Goal: Task Accomplishment & Management: Manage account settings

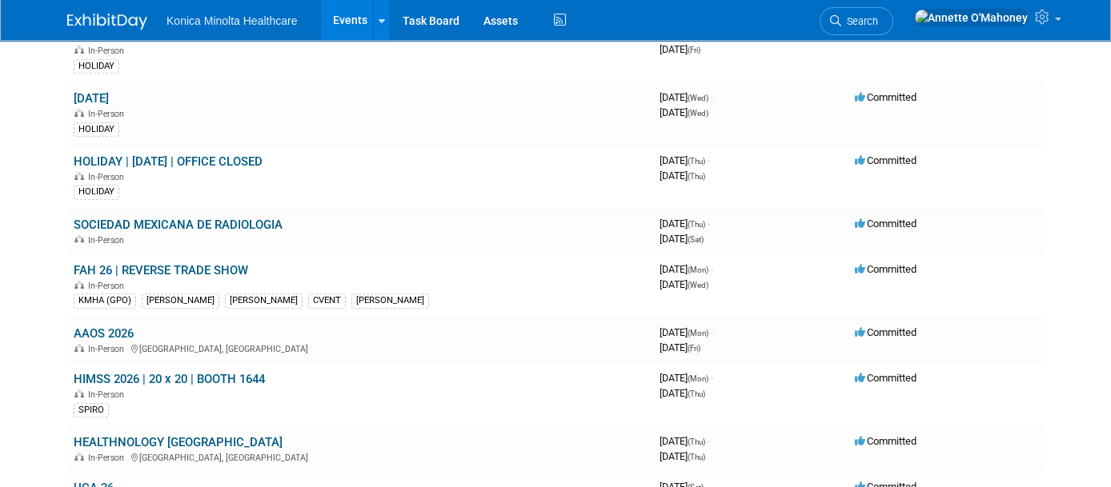
scroll to position [1600, 0]
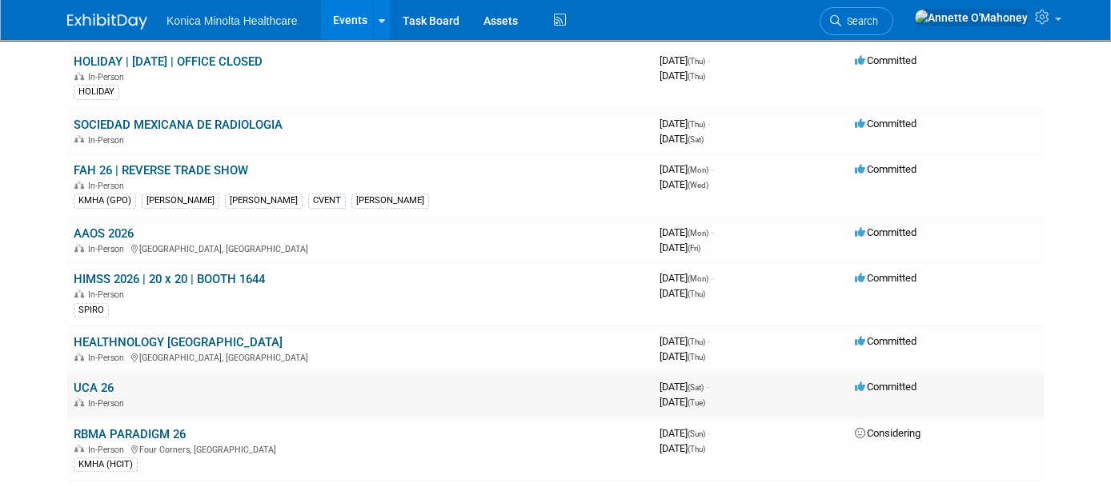
click at [88, 381] on link "UCA 26" at bounding box center [94, 388] width 40 height 14
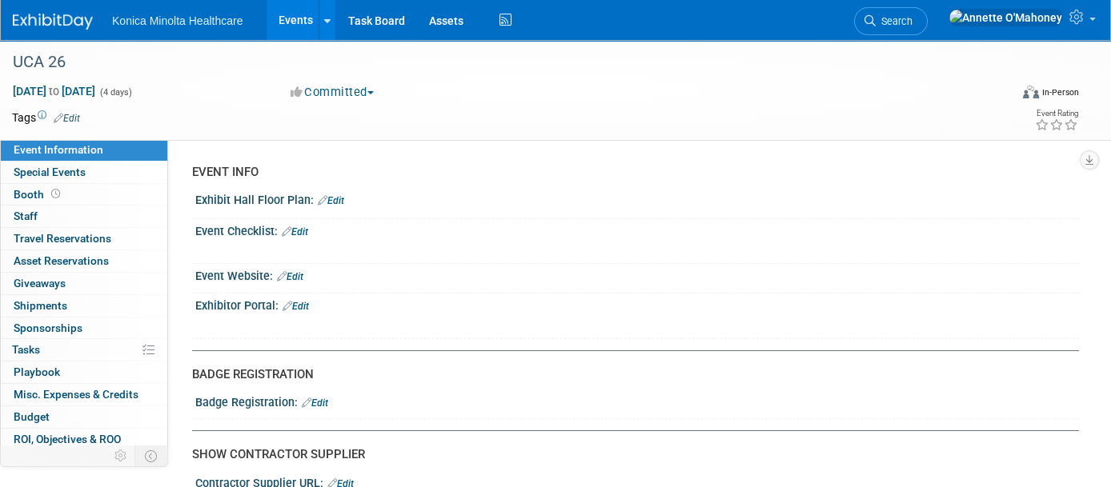
click at [292, 273] on link "Edit" at bounding box center [290, 276] width 26 height 11
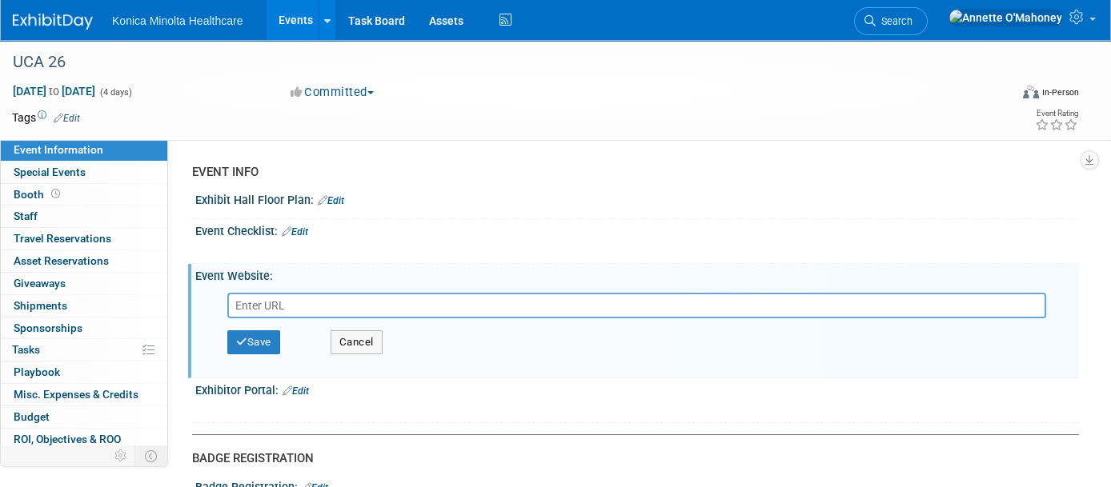
click at [341, 301] on input "text" at bounding box center [636, 306] width 819 height 26
paste input "[URL][DOMAIN_NAME]"
type input "[URL][DOMAIN_NAME]"
click at [248, 342] on button "Save" at bounding box center [253, 342] width 53 height 24
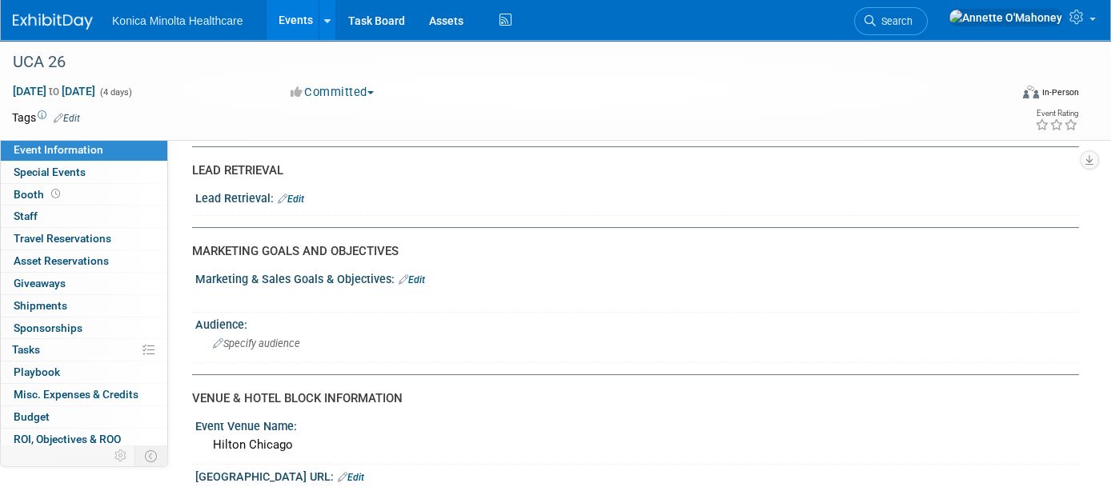
scroll to position [800, 0]
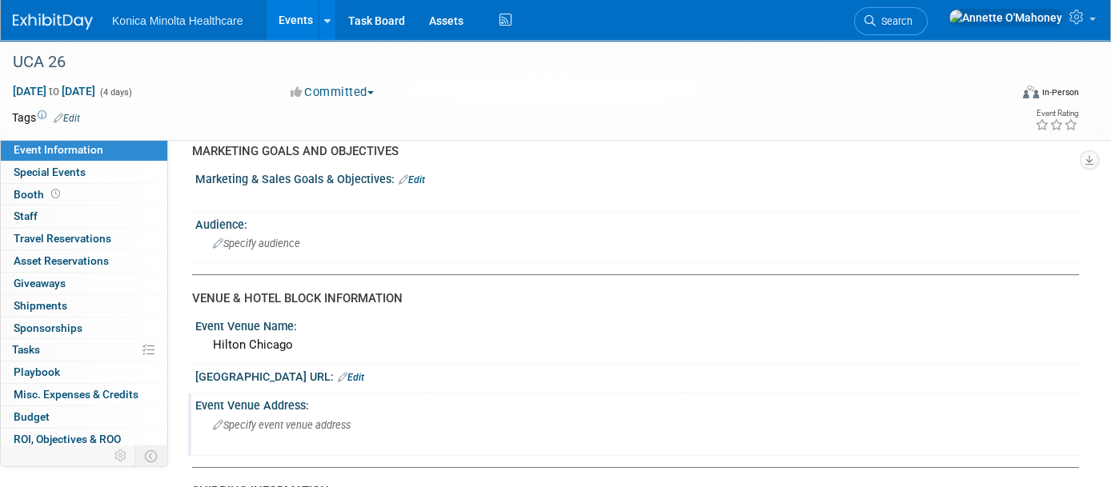
click at [274, 413] on div "Specify event venue address" at bounding box center [379, 431] width 344 height 37
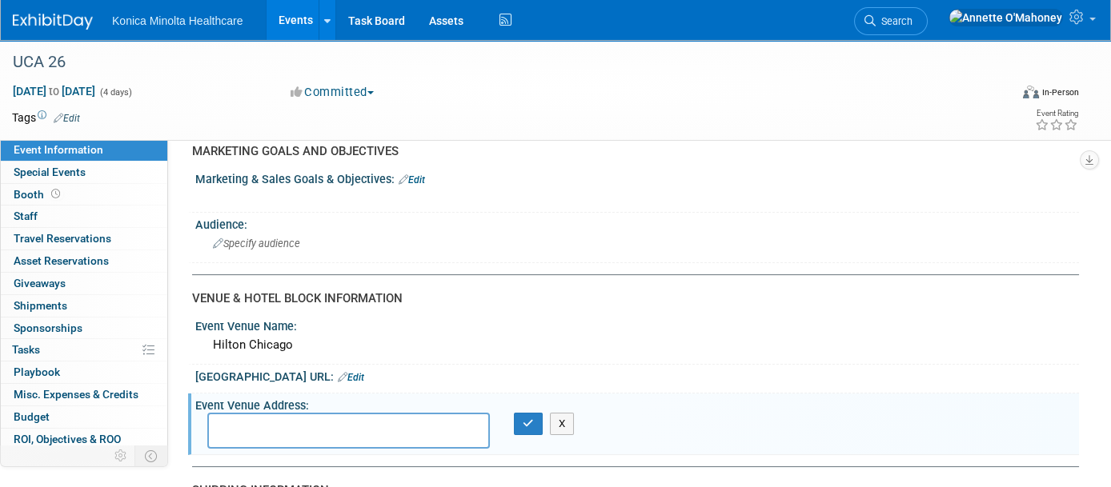
type textarea "C"
paste textarea "[STREET_ADDRESS][US_STATE][US_STATE]"
type textarea "[STREET_ADDRESS][US_STATE][US_STATE]"
click at [529, 418] on icon "button" at bounding box center [528, 423] width 11 height 10
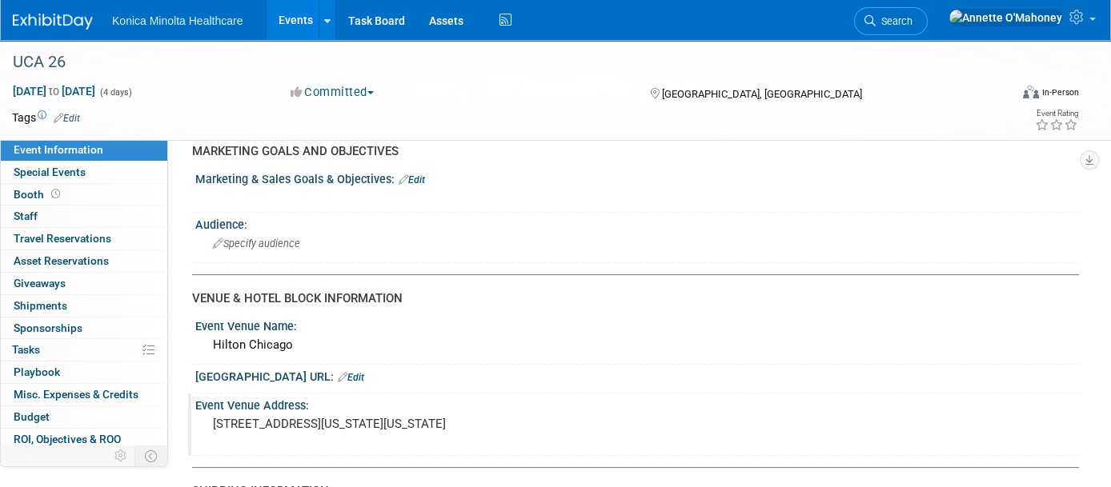
click at [70, 113] on link "Edit" at bounding box center [67, 118] width 26 height 11
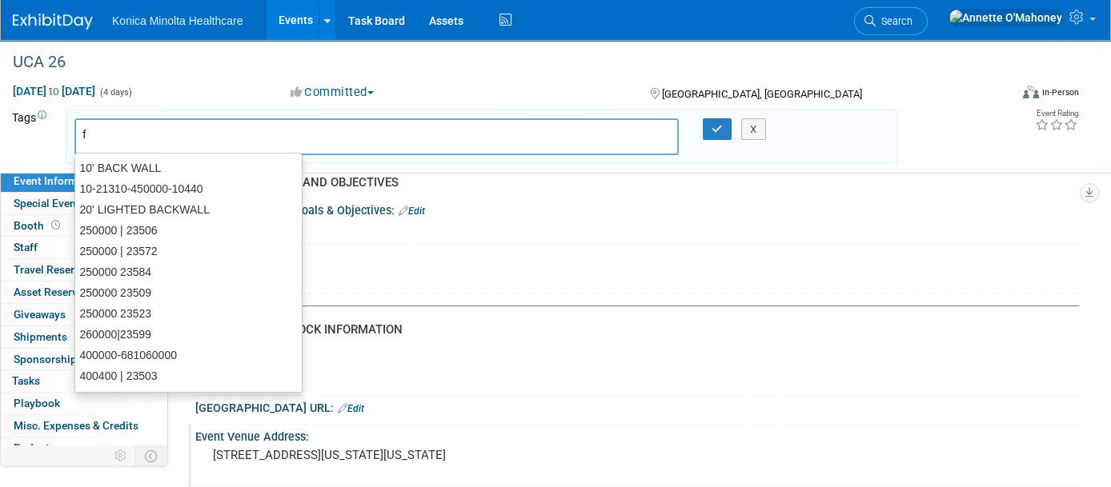
type input "fr"
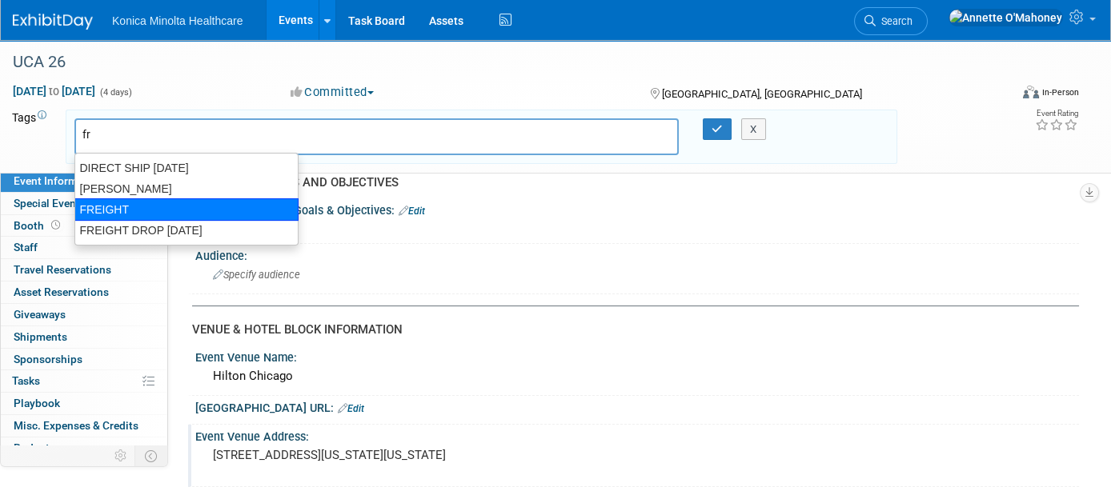
click at [114, 200] on div "FREIGHT" at bounding box center [186, 209] width 224 height 22
type input "FREIGHT"
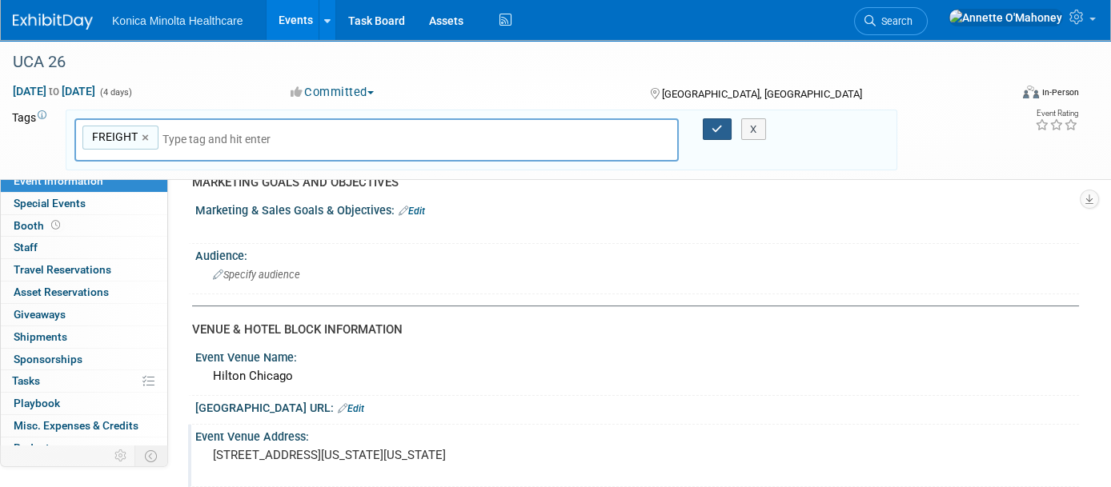
click at [719, 132] on button "button" at bounding box center [717, 129] width 29 height 22
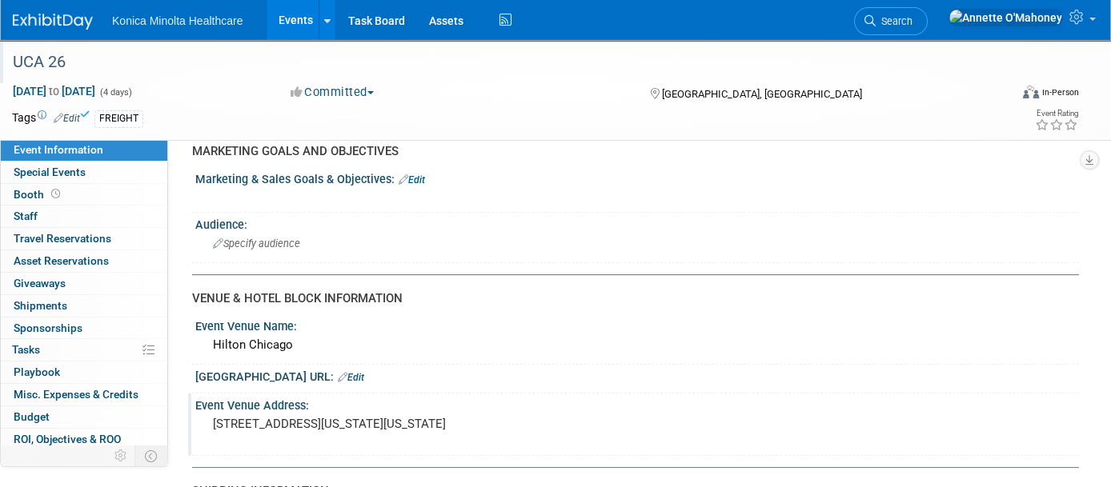
click at [67, 58] on div "UCA 26" at bounding box center [497, 62] width 980 height 29
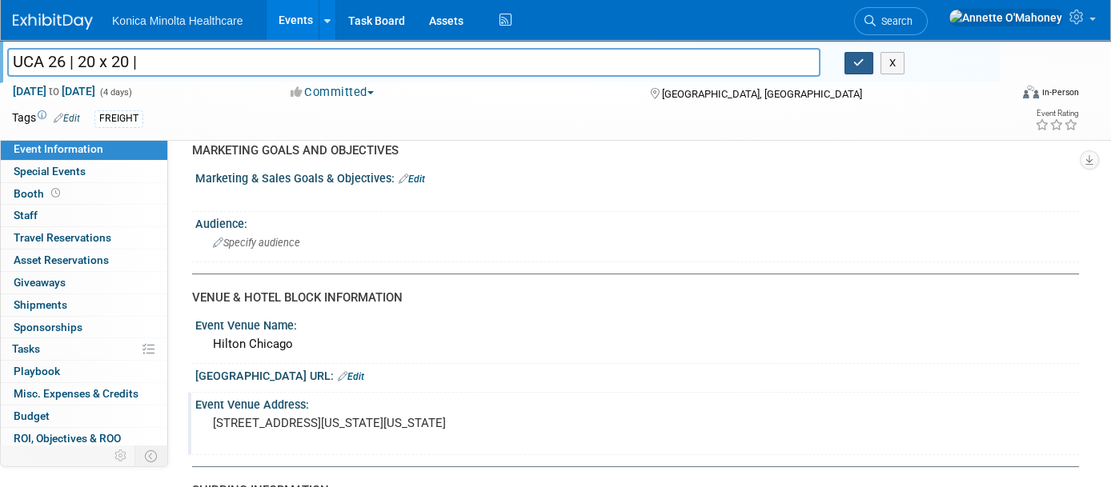
type input "UCA 26 | 20 x 20 |"
click at [856, 55] on button "button" at bounding box center [858, 63] width 29 height 22
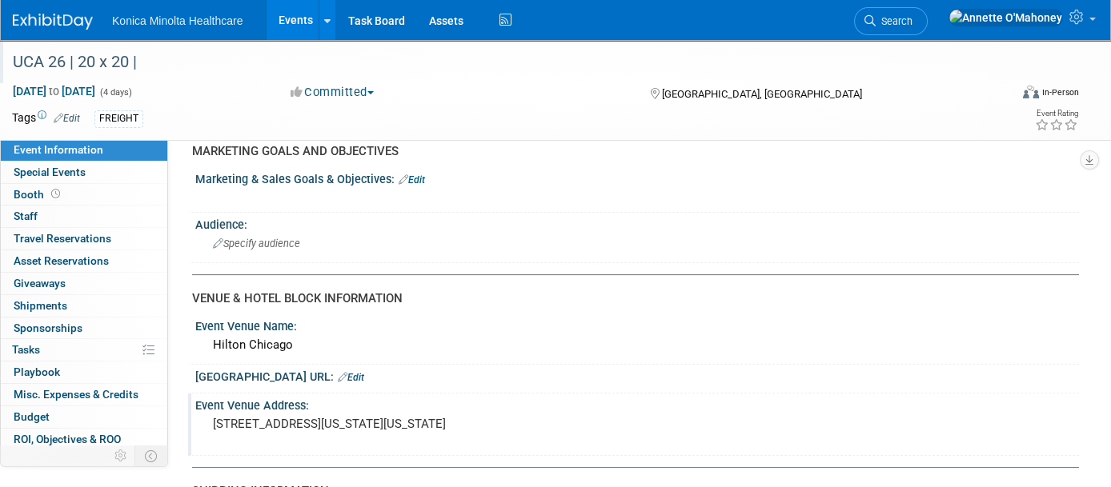
click at [298, 28] on link "Events" at bounding box center [295, 20] width 58 height 40
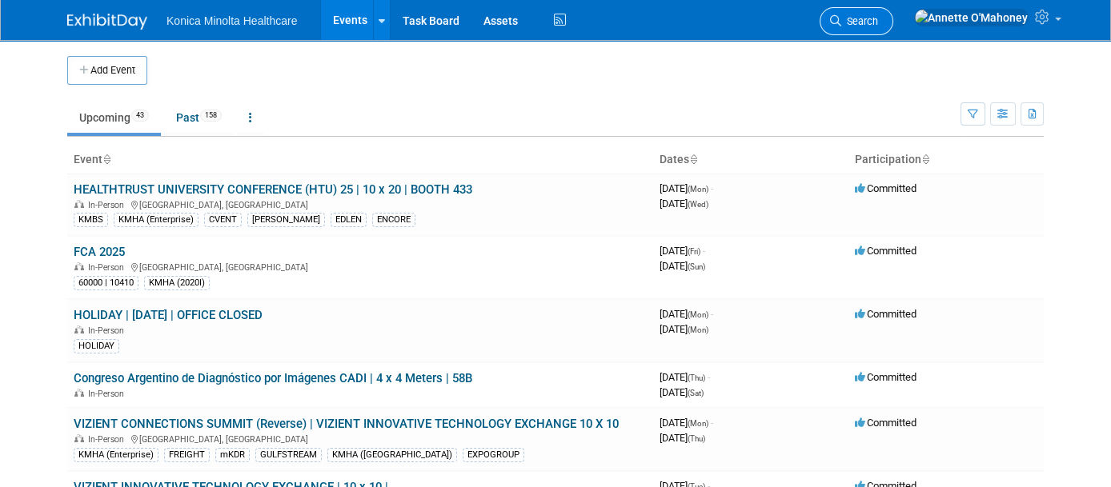
click at [878, 20] on span "Search" at bounding box center [859, 21] width 37 height 12
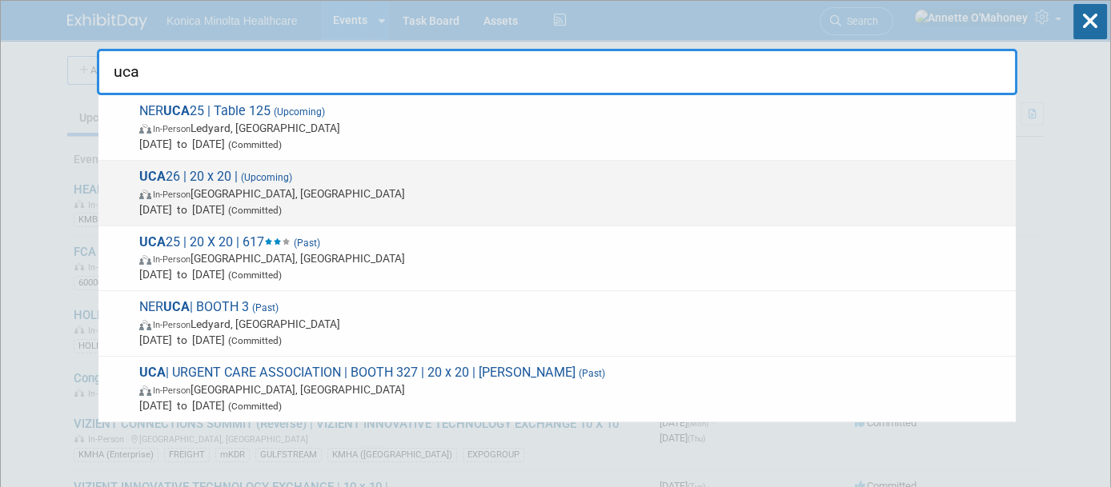
type input "uca"
click at [209, 162] on div "UCA 26 | 20 x 20 | (Upcoming) In-Person Chicago, IL Apr 11, 2026 to Apr 14, 202…" at bounding box center [556, 194] width 917 height 66
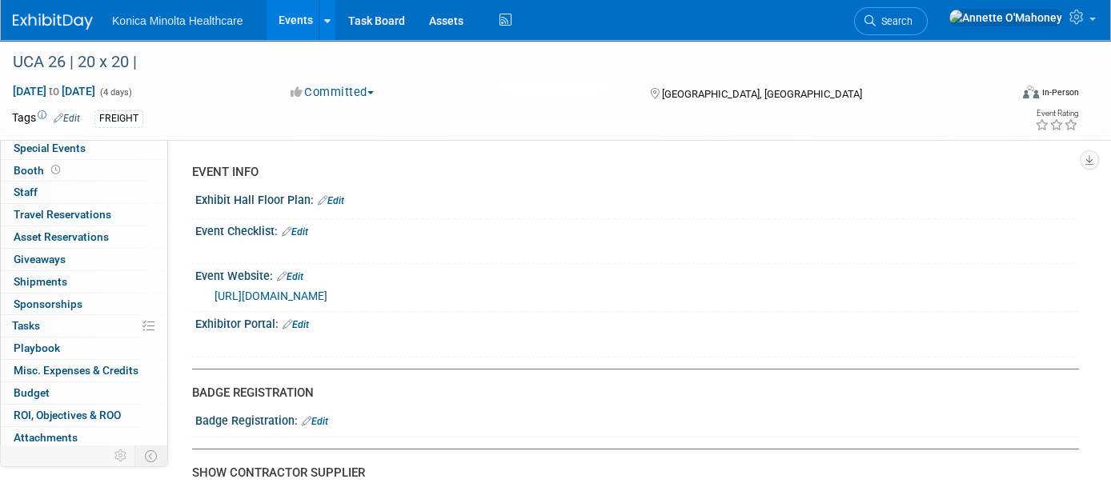
scroll to position [46, 0]
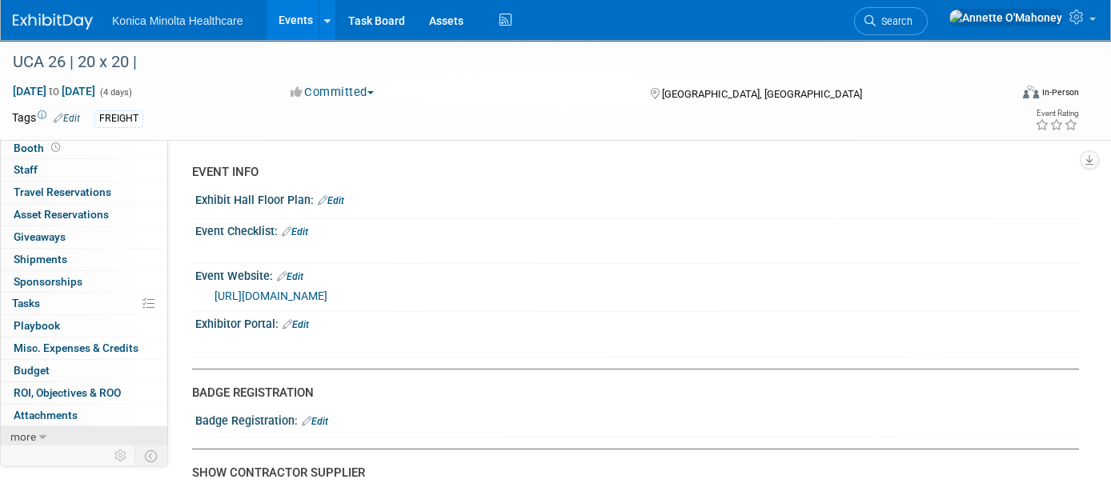
click at [14, 426] on link "more" at bounding box center [84, 437] width 166 height 22
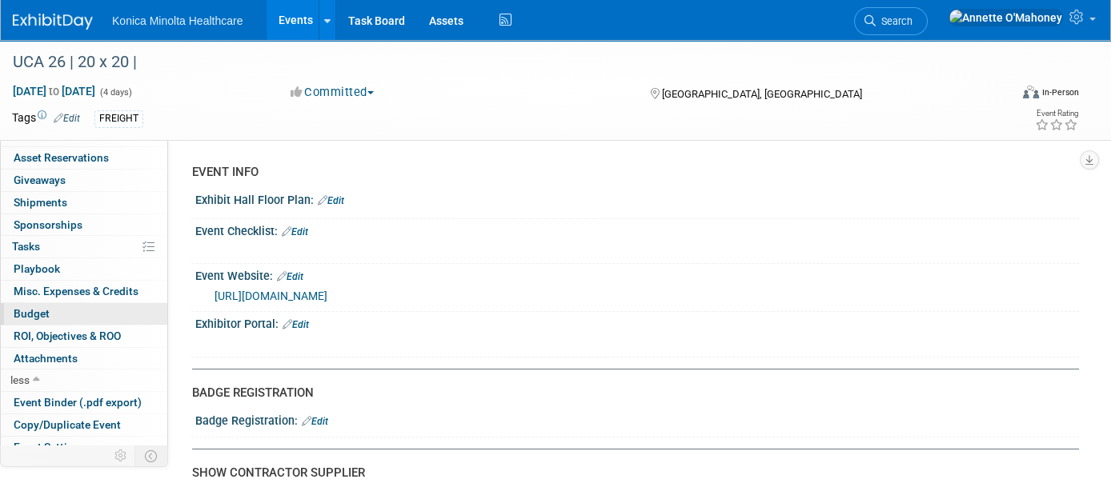
scroll to position [157, 0]
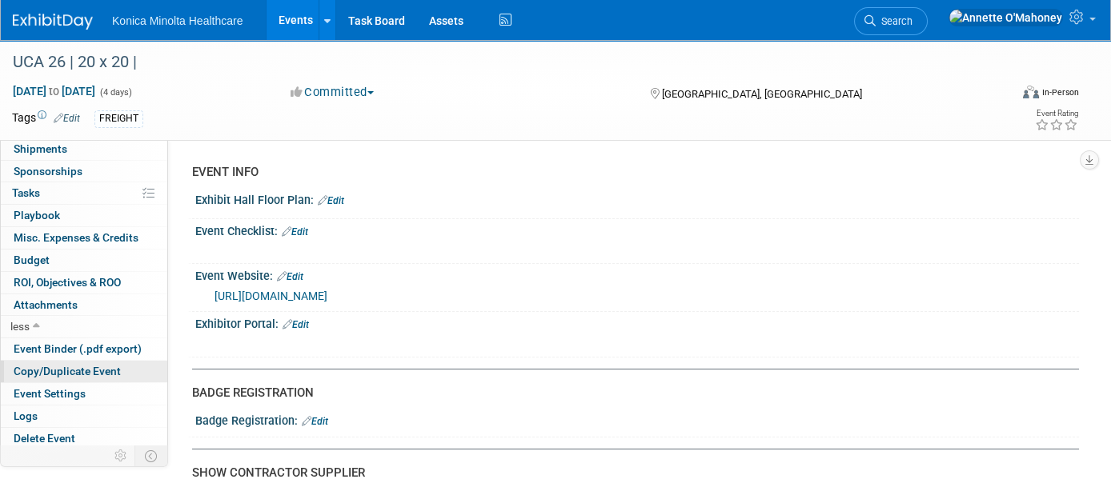
click at [91, 370] on span "Copy/Duplicate Event" at bounding box center [67, 371] width 107 height 13
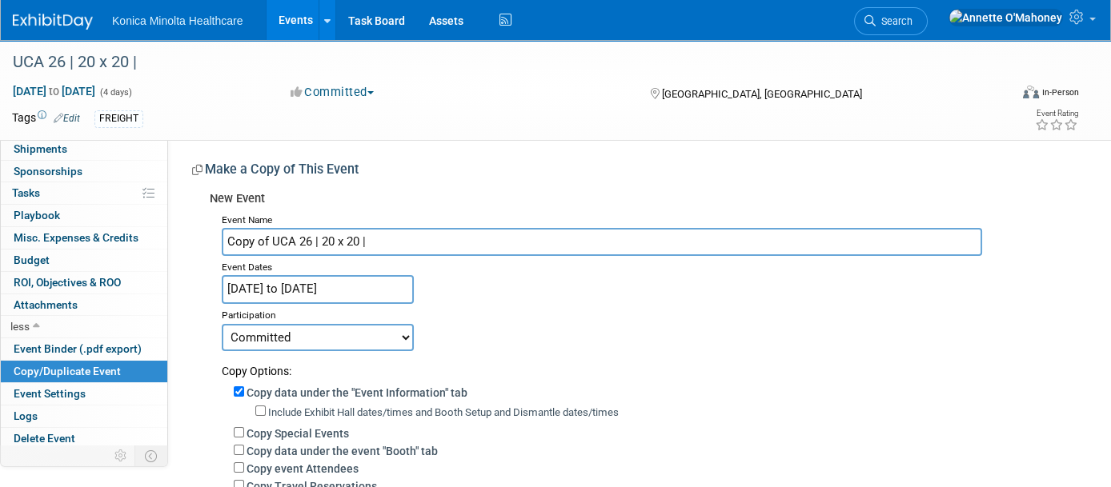
drag, startPoint x: 266, startPoint y: 239, endPoint x: 206, endPoint y: 239, distance: 60.0
click at [206, 239] on div "New Event Event Name Copy of UCA 26 | 20 x 20 | Event Dates Apr 11, 2026 to Apr…" at bounding box center [629, 463] width 875 height 559
type input "UCA 27 | 20 x 20 |"
click at [267, 282] on input "Apr 11, 2026 to Apr 14, 2026" at bounding box center [318, 289] width 192 height 28
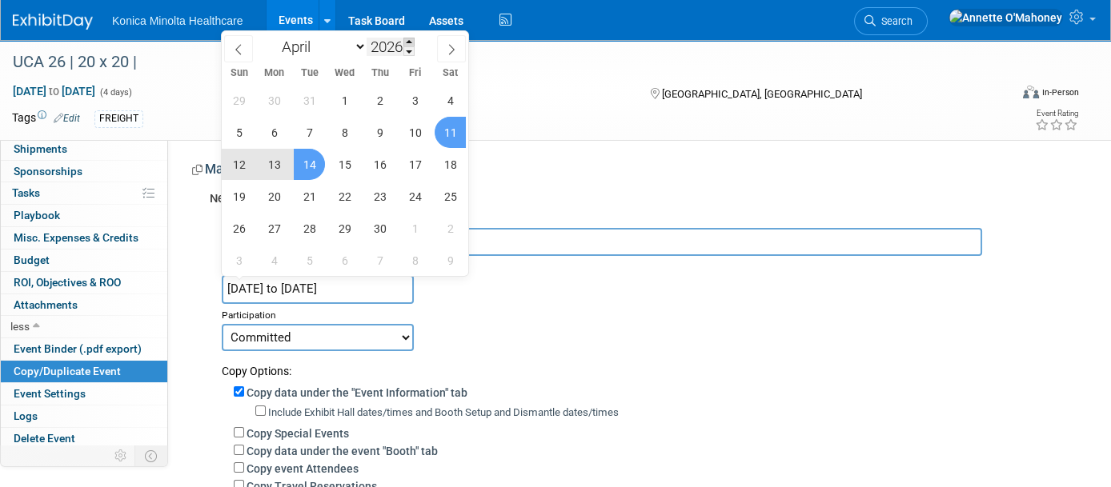
click at [410, 40] on span at bounding box center [408, 43] width 11 height 10
type input "2027"
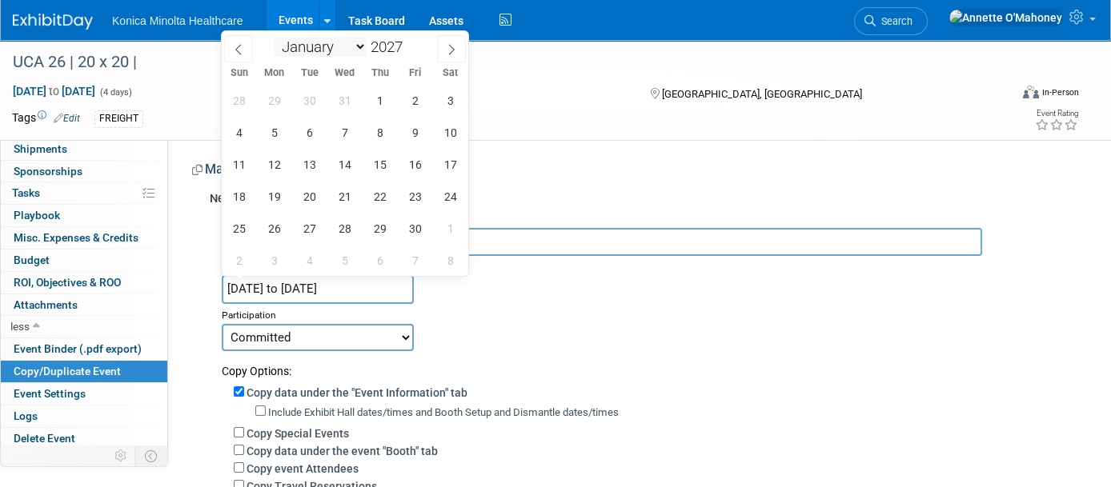
click at [299, 44] on select "January February March April May June July August September October November De…" at bounding box center [320, 47] width 92 height 20
select select "4"
click at [274, 37] on select "January February March April May June July August September October November De…" at bounding box center [320, 47] width 92 height 20
click at [447, 97] on span "1" at bounding box center [449, 100] width 31 height 31
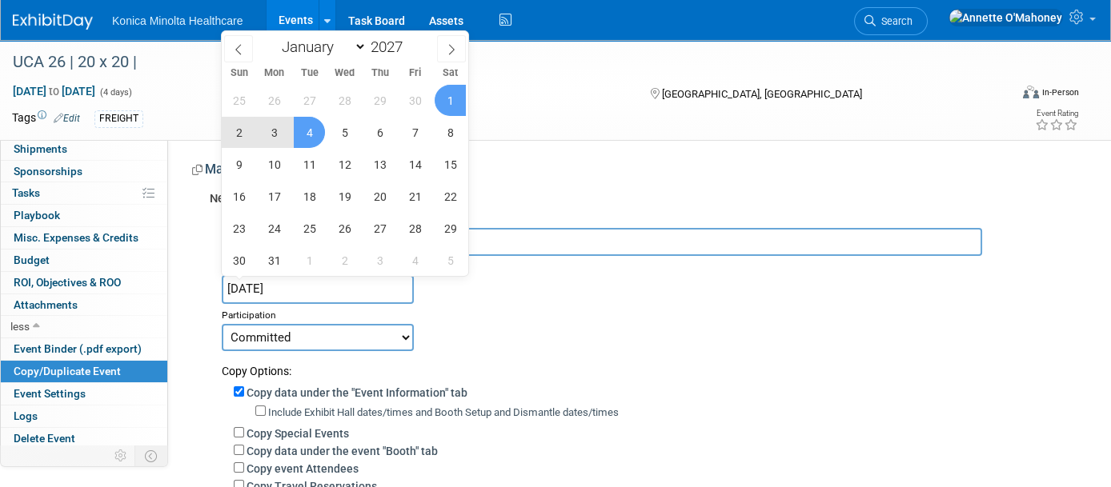
click at [314, 130] on span "4" at bounding box center [309, 132] width 31 height 31
type input "May 1, 2027 to May 4, 2027"
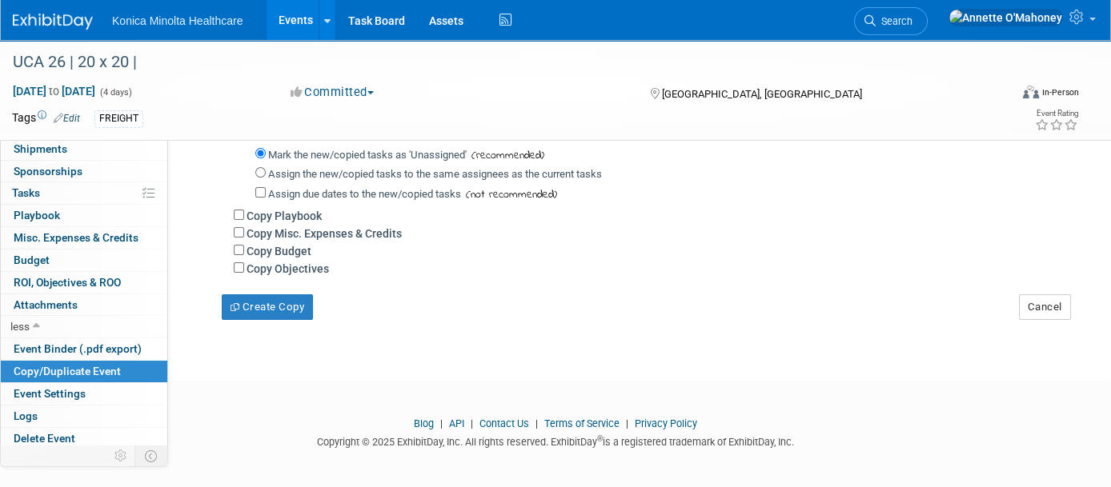
scroll to position [426, 0]
click at [295, 303] on button "Create Copy" at bounding box center [267, 305] width 91 height 26
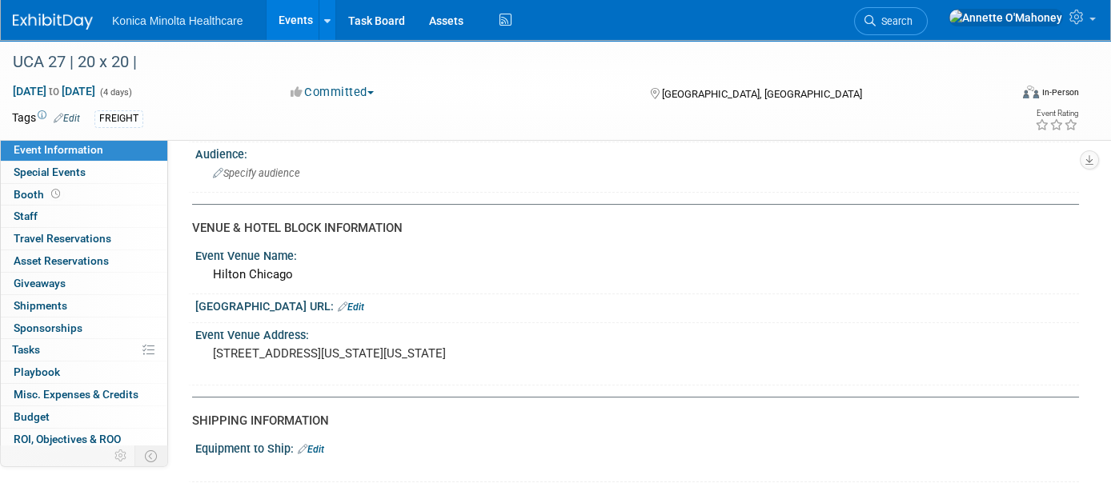
scroll to position [900, 0]
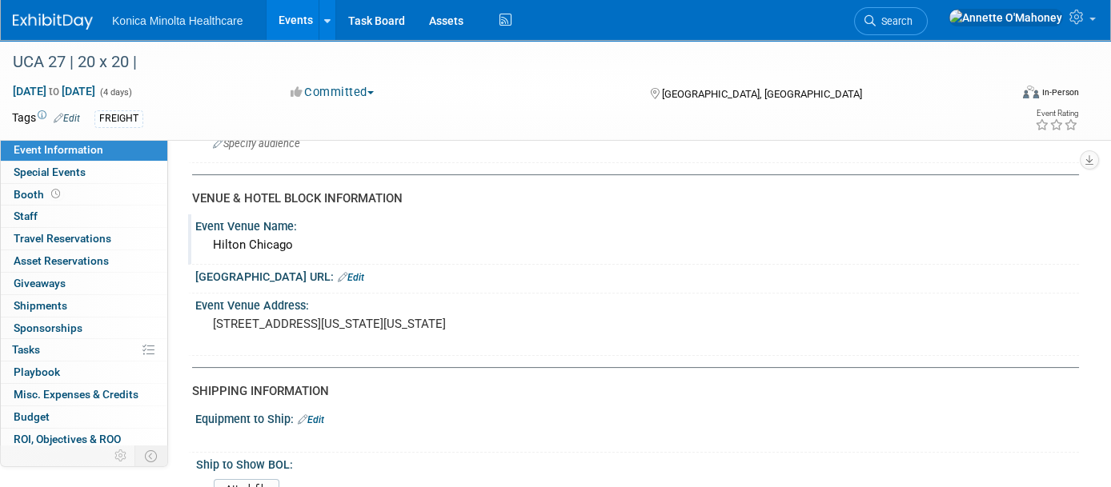
click at [282, 238] on div "Hilton Chicago" at bounding box center [636, 245] width 859 height 25
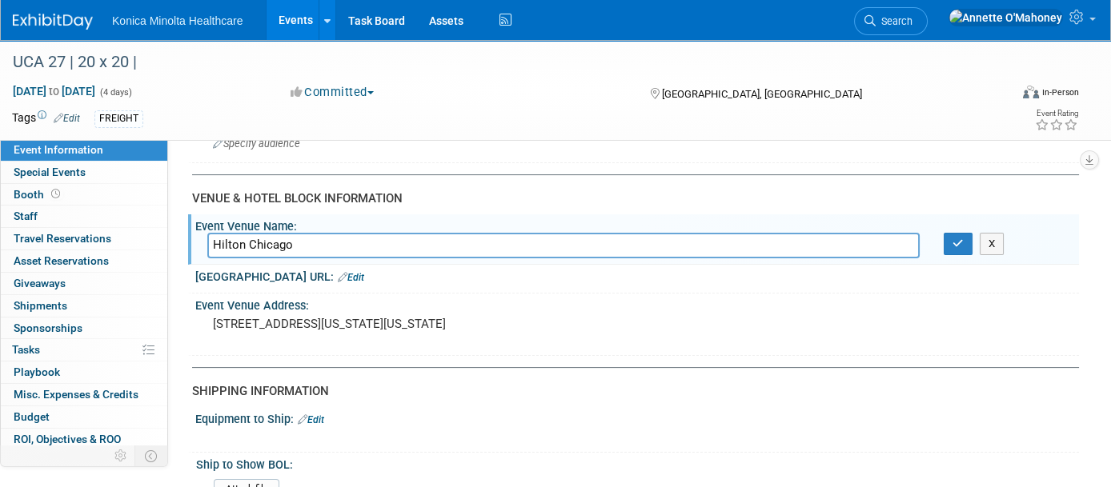
drag, startPoint x: 298, startPoint y: 237, endPoint x: 207, endPoint y: 239, distance: 91.2
click at [209, 239] on input "Hilton Chicago" at bounding box center [563, 245] width 712 height 25
click at [375, 331] on pre "720 South Michigan Avenue Chicago, Illinois 60605 USA" at bounding box center [379, 324] width 333 height 14
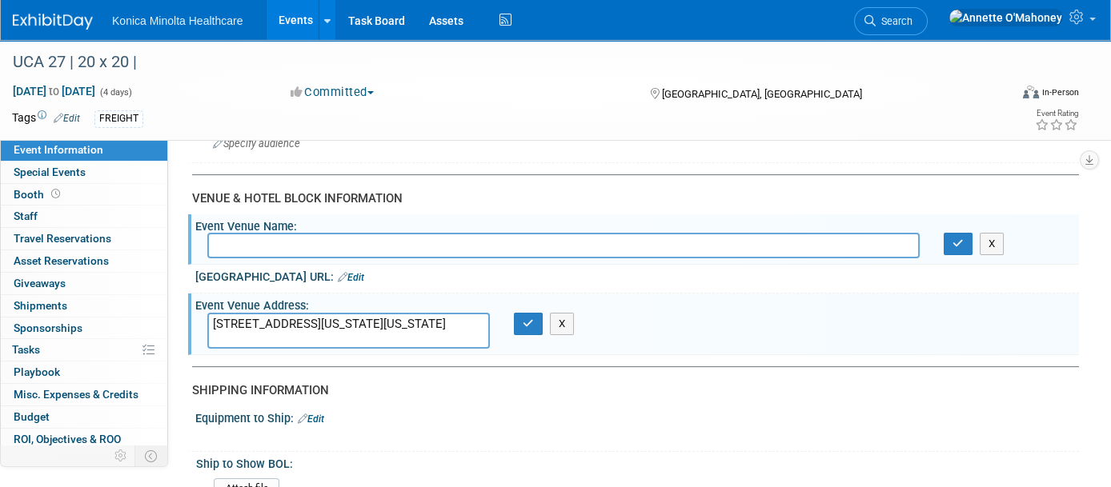
drag, startPoint x: 385, startPoint y: 330, endPoint x: 168, endPoint y: 300, distance: 218.9
click at [168, 300] on div "Event Information Event Info Special Events Special Events Booth Booth 0 Staff …" at bounding box center [555, 89] width 1111 height 1899
type textarea "[GEOGRAPHIC_DATA], [US_STATE]"
click at [533, 313] on button "button" at bounding box center [528, 324] width 29 height 22
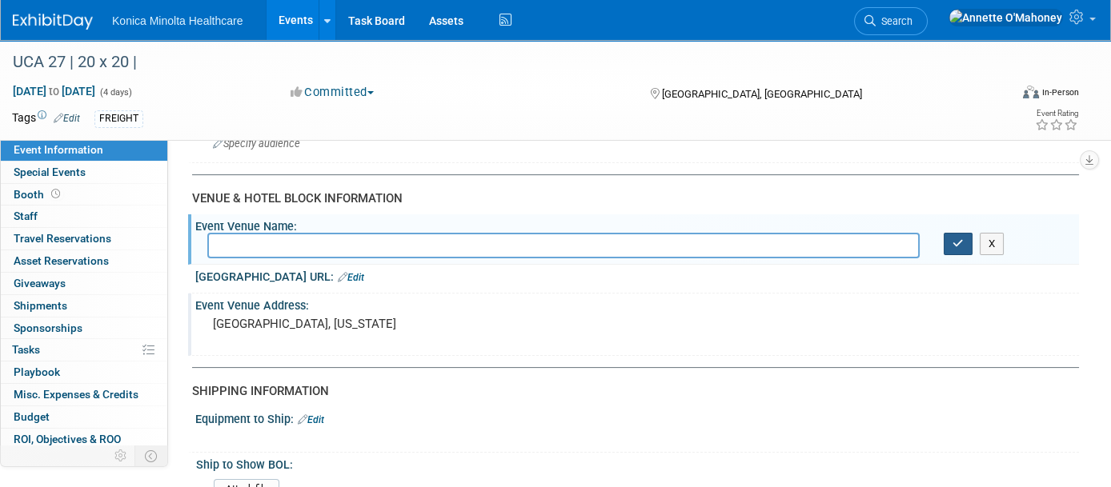
click at [960, 238] on icon "button" at bounding box center [957, 243] width 11 height 10
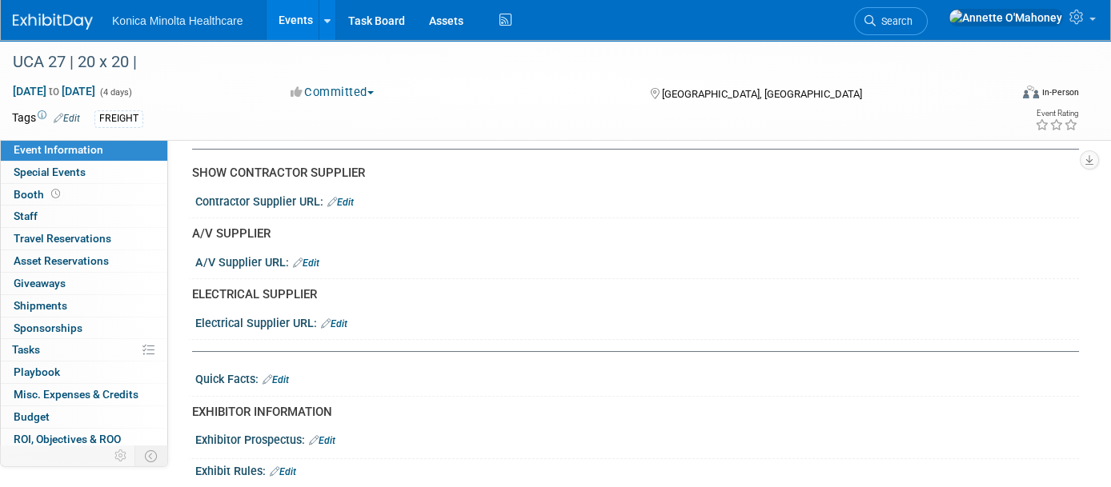
scroll to position [46, 0]
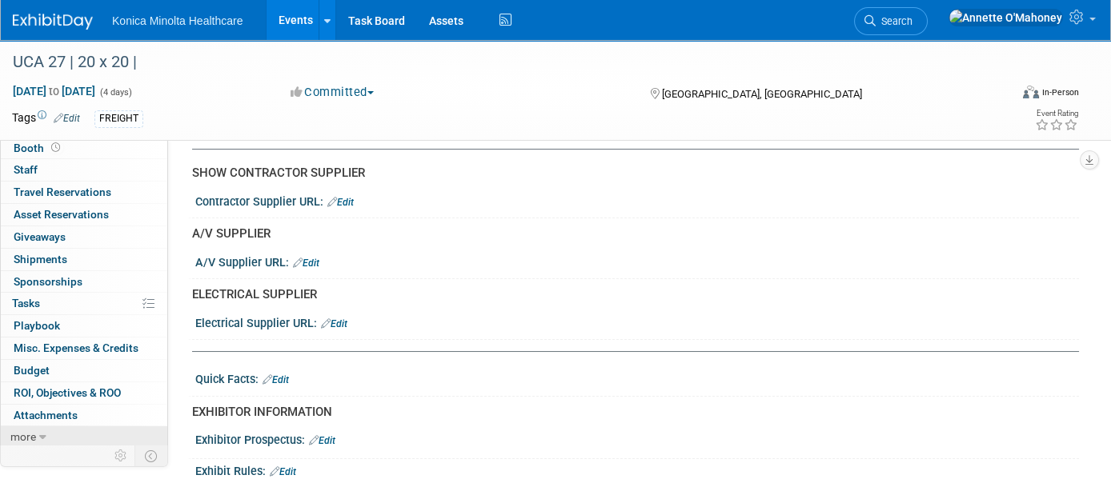
click at [34, 437] on span "more" at bounding box center [23, 436] width 26 height 13
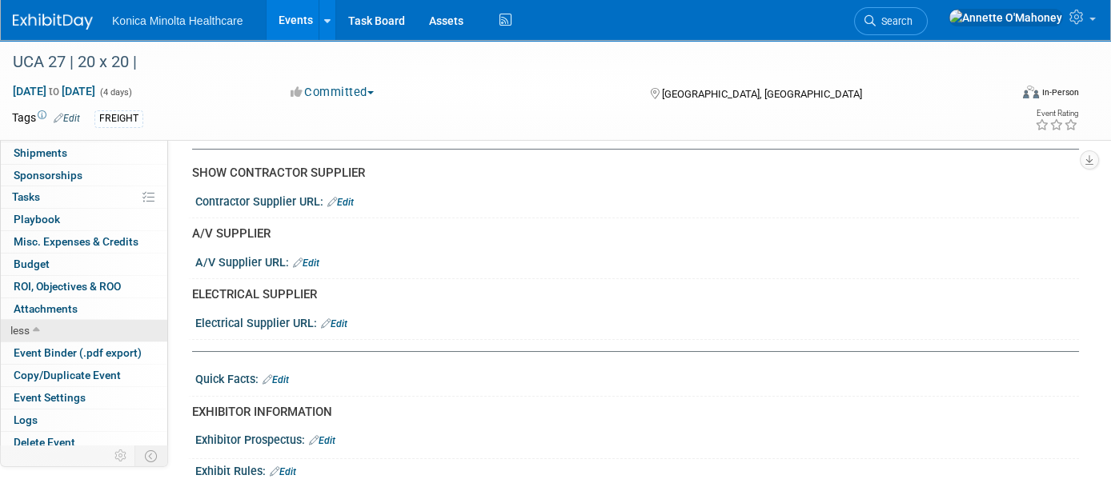
scroll to position [157, 0]
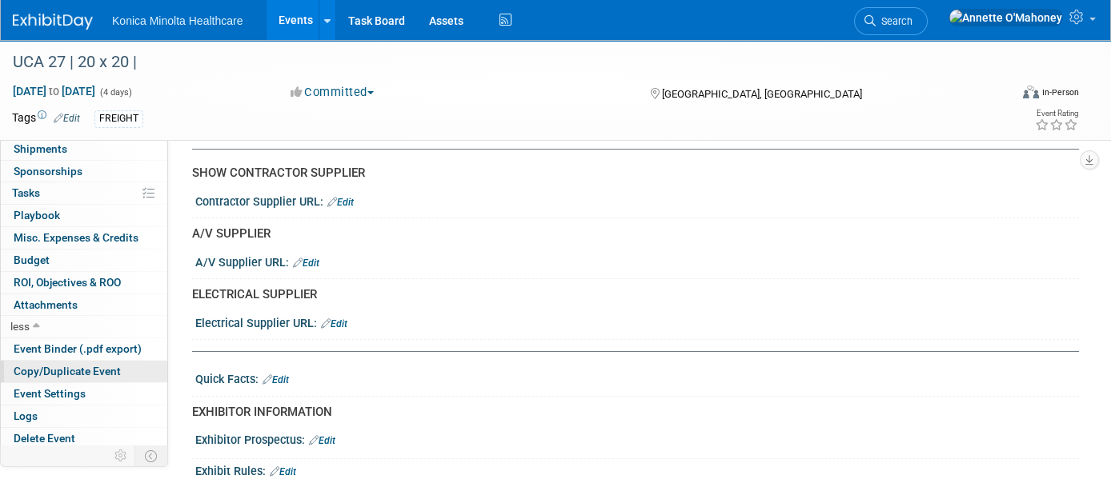
click at [49, 372] on span "Copy/Duplicate Event" at bounding box center [67, 371] width 107 height 13
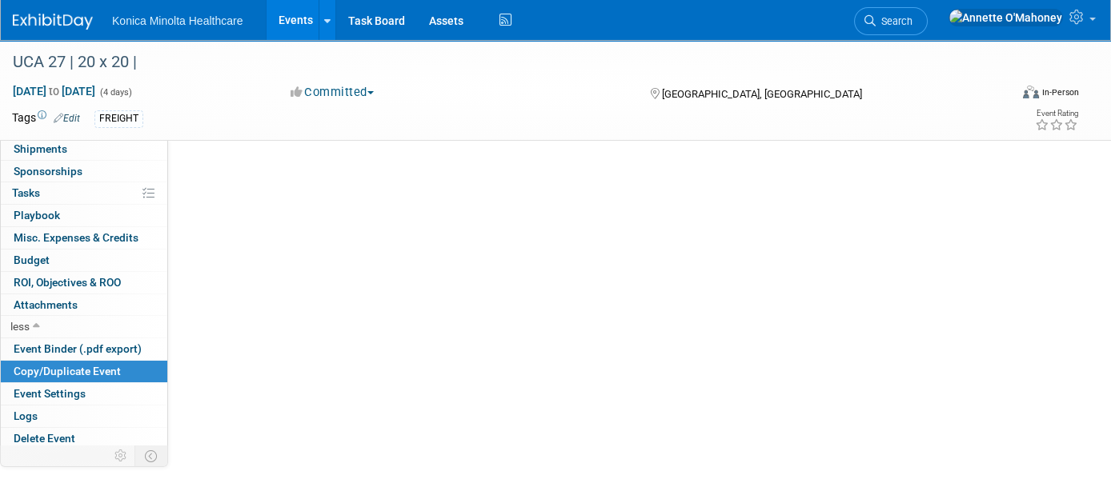
scroll to position [0, 0]
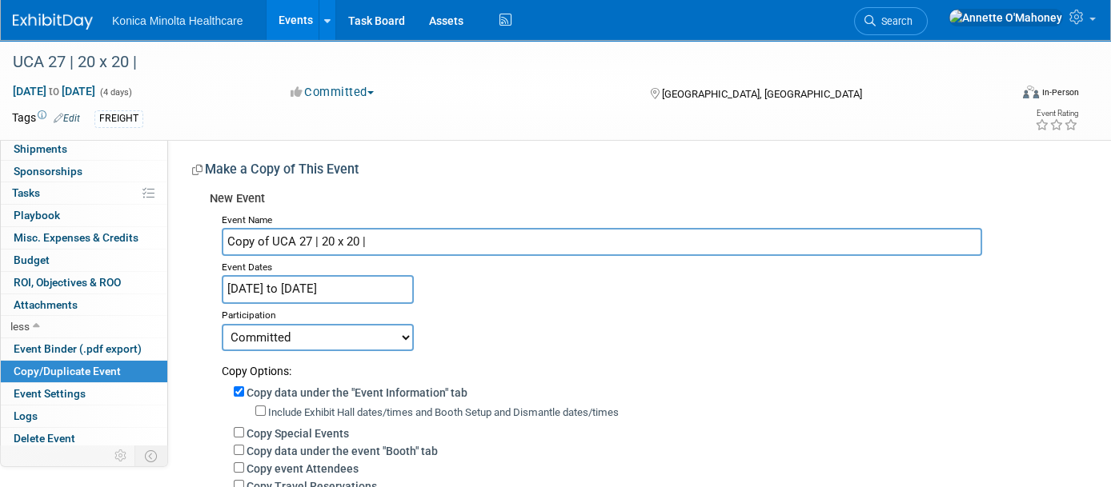
drag, startPoint x: 269, startPoint y: 239, endPoint x: 215, endPoint y: 241, distance: 53.6
click at [215, 241] on div "Event Name Copy of UCA 27 | 20 x 20 | Event Dates May 1, 2027 to May 4, 2027 Du…" at bounding box center [638, 476] width 857 height 534
type input "UCA 28 | 20 x 20 |"
click at [310, 283] on input "May 1, 2027 to May 4, 2027" at bounding box center [318, 289] width 192 height 28
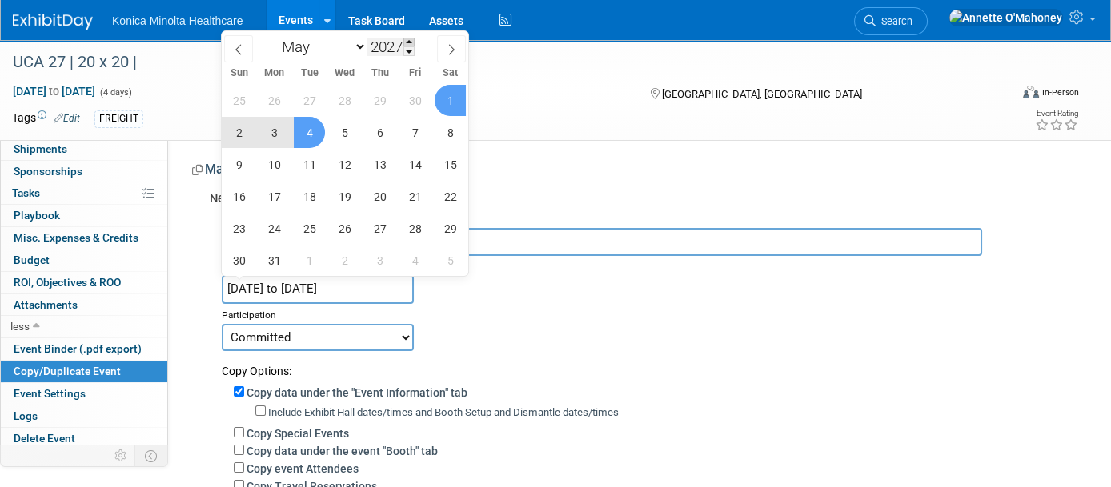
click at [413, 42] on span at bounding box center [408, 43] width 11 height 10
type input "2028"
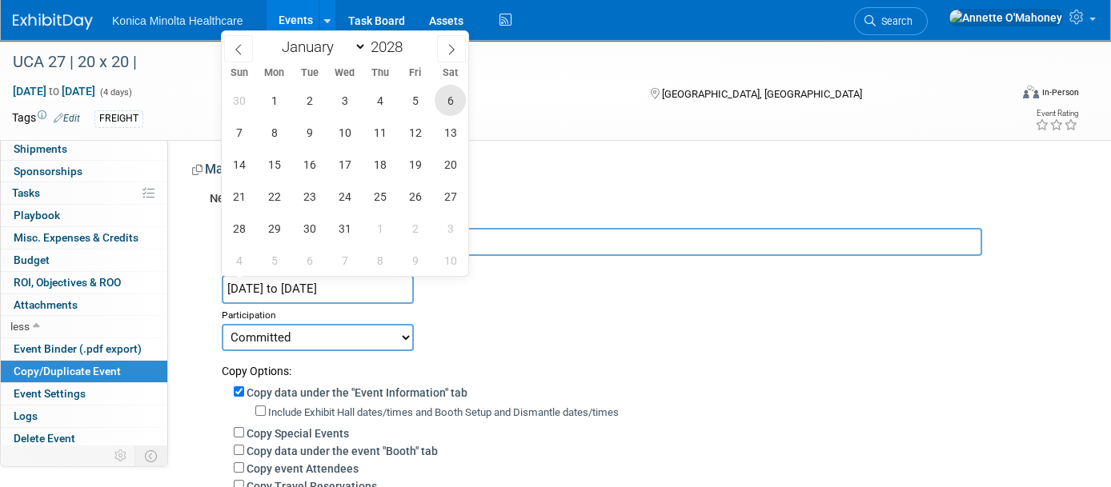
click at [447, 102] on span "6" at bounding box center [449, 100] width 31 height 31
click at [315, 132] on span "9" at bounding box center [309, 132] width 31 height 31
type input "[DATE] to [DATE]"
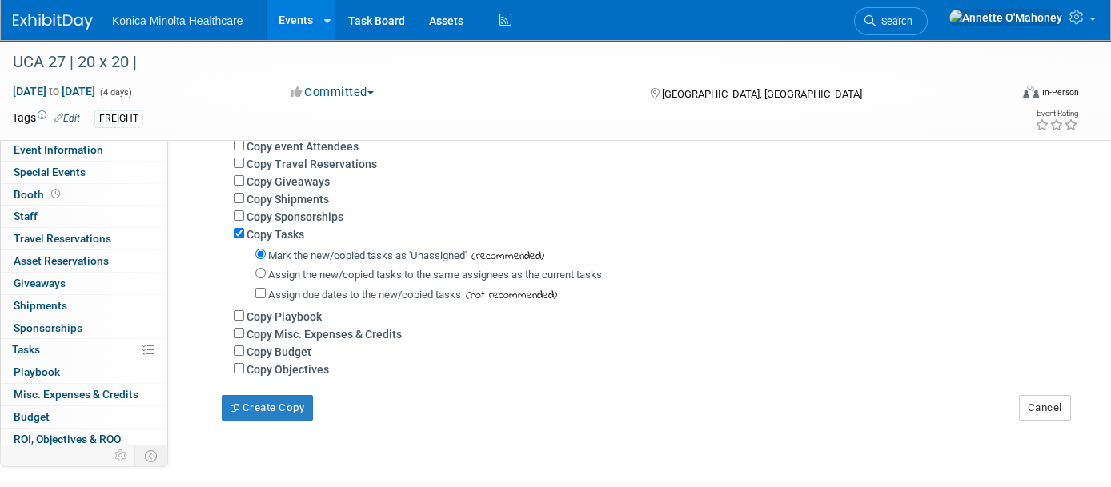
scroll to position [426, 0]
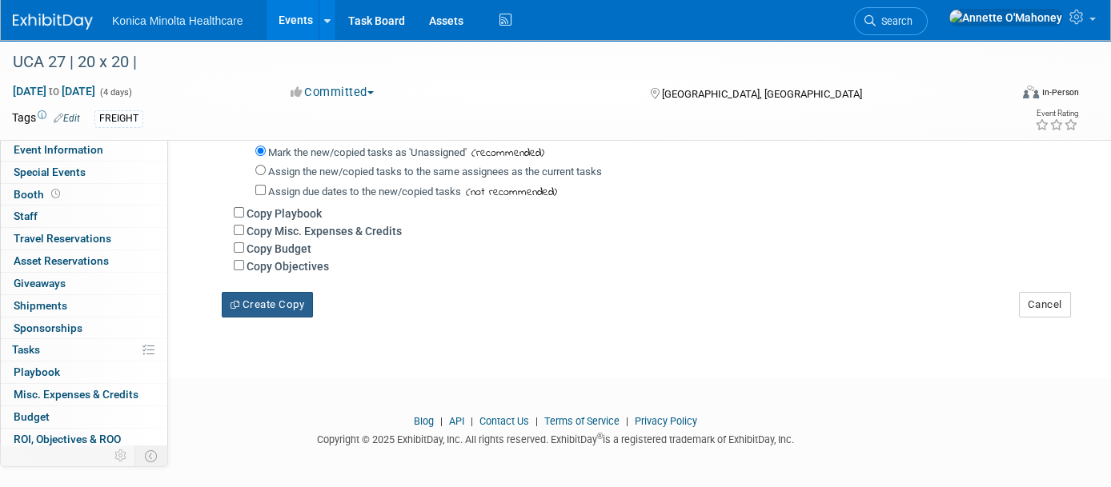
click at [266, 296] on button "Create Copy" at bounding box center [267, 305] width 91 height 26
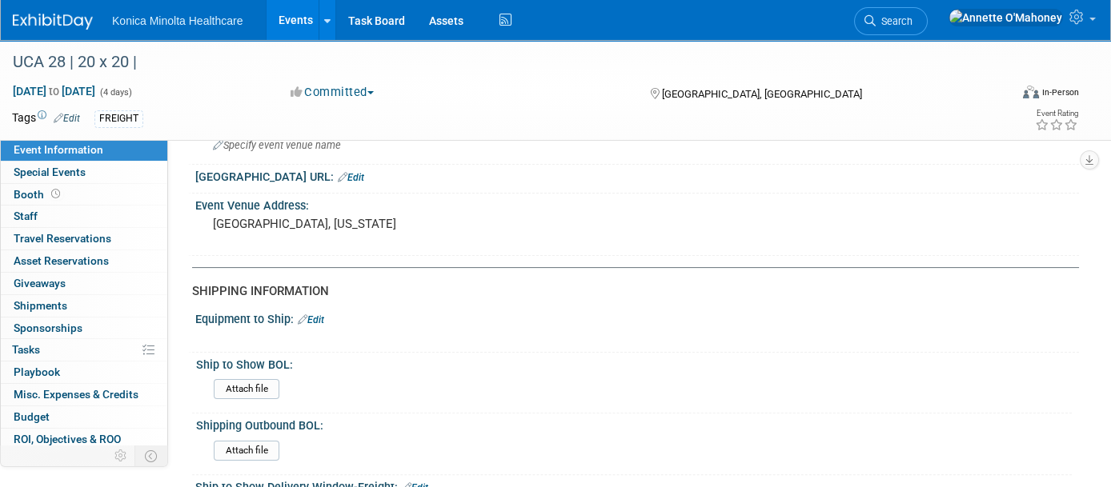
scroll to position [800, 0]
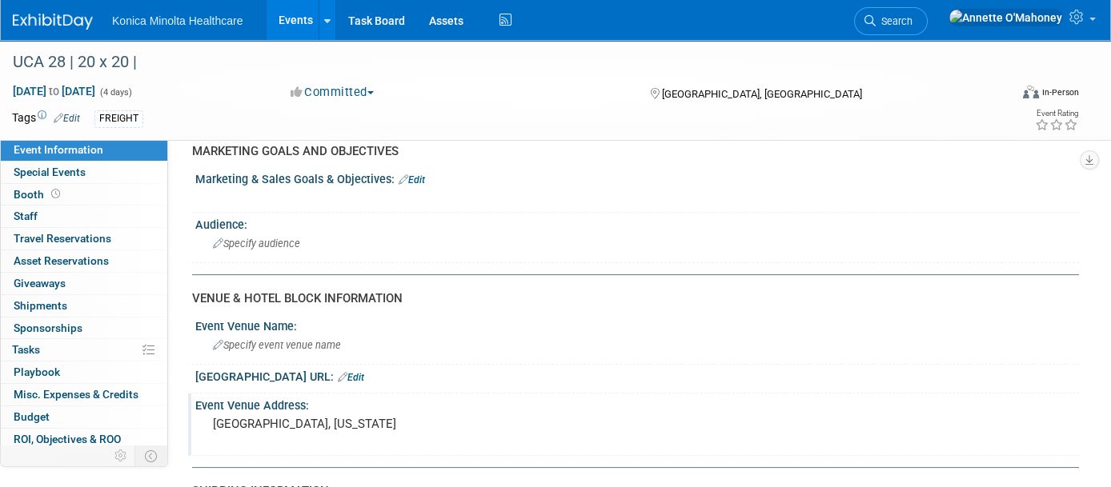
click at [286, 417] on pre "[GEOGRAPHIC_DATA], [US_STATE]" at bounding box center [379, 424] width 333 height 14
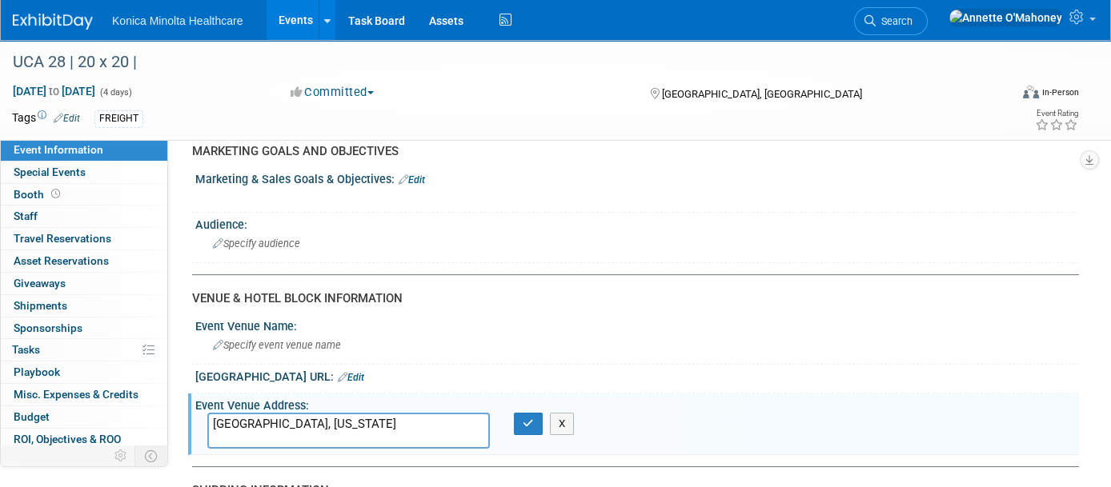
drag, startPoint x: 360, startPoint y: 417, endPoint x: 186, endPoint y: 423, distance: 173.8
click at [186, 423] on div "Event Information Event Info Special Events Special Events Booth Booth 0 Staff …" at bounding box center [555, 189] width 1111 height 1899
type textarea "[GEOGRAPHIC_DATA], [GEOGRAPHIC_DATA]"
click at [537, 417] on button "button" at bounding box center [528, 424] width 29 height 22
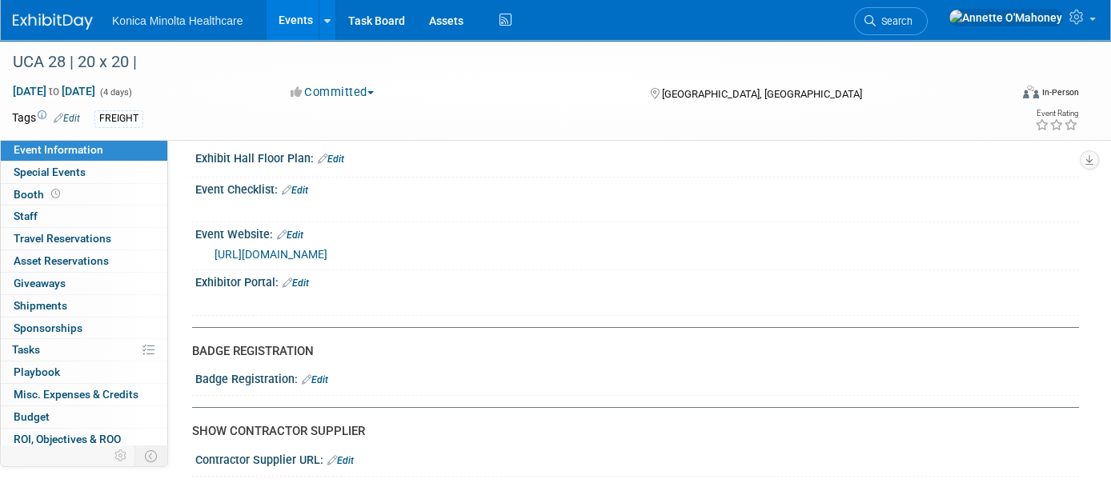
scroll to position [0, 0]
